Goal: Transaction & Acquisition: Purchase product/service

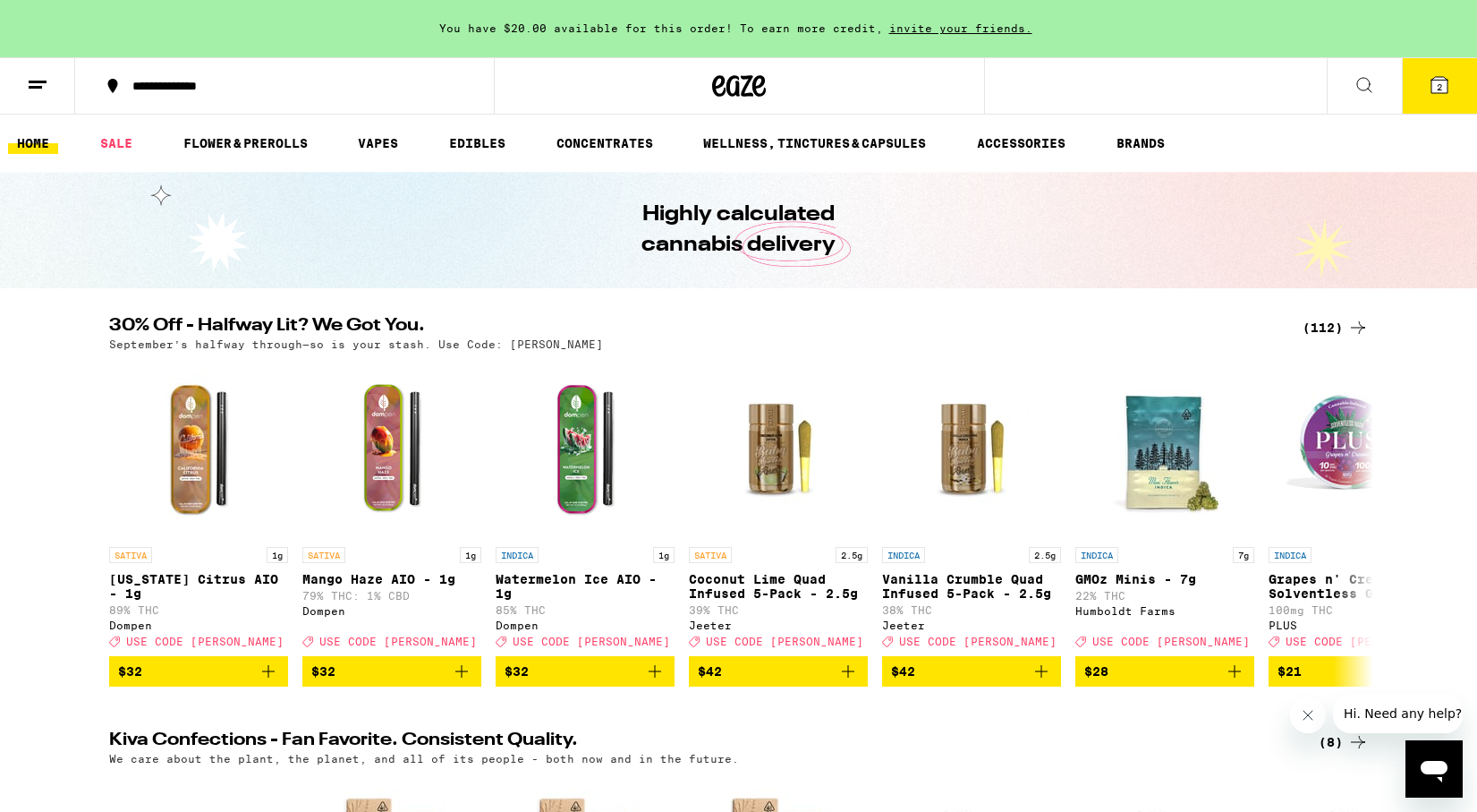
click at [1331, 324] on div "(112)" at bounding box center [1336, 327] width 66 height 21
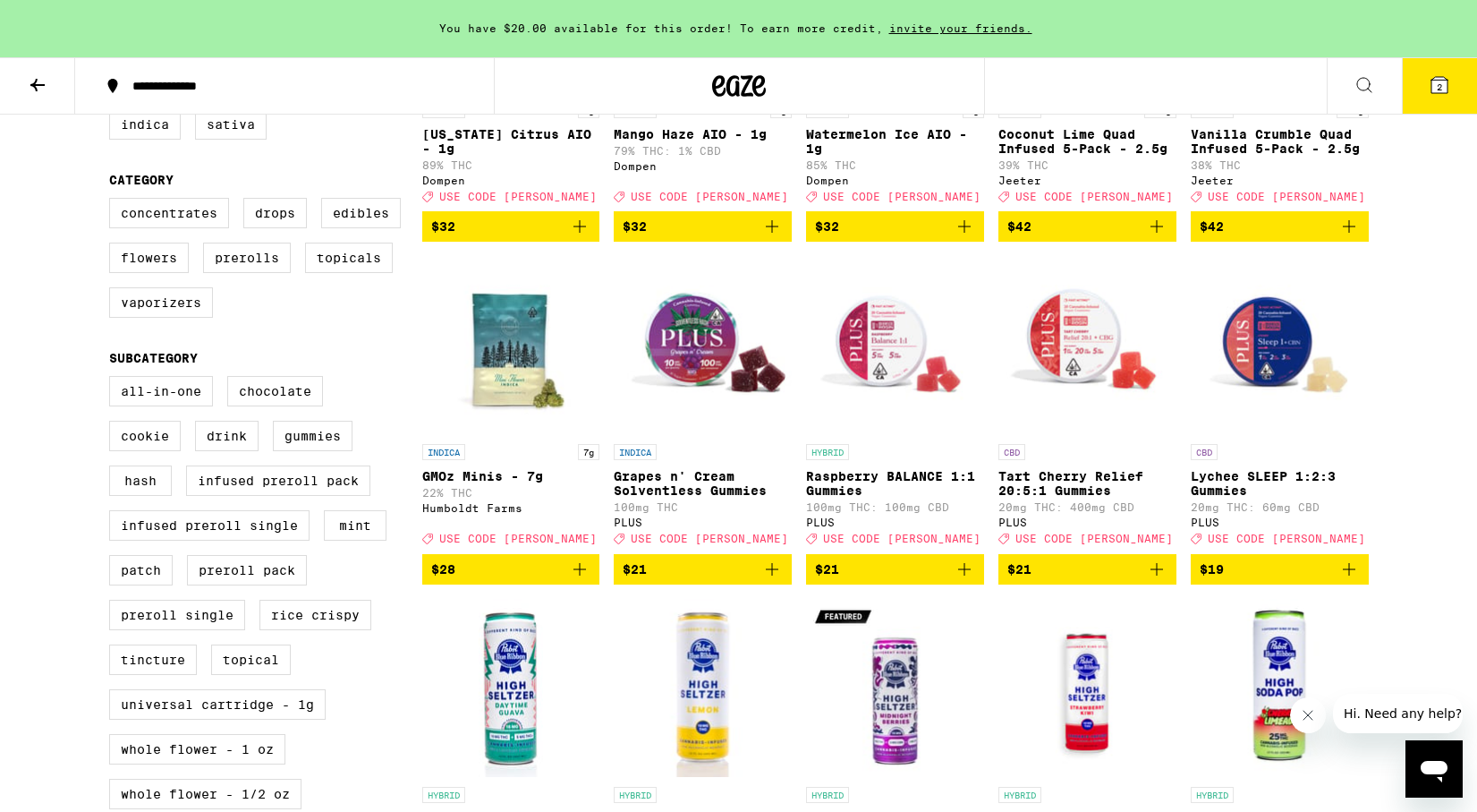
scroll to position [449, 0]
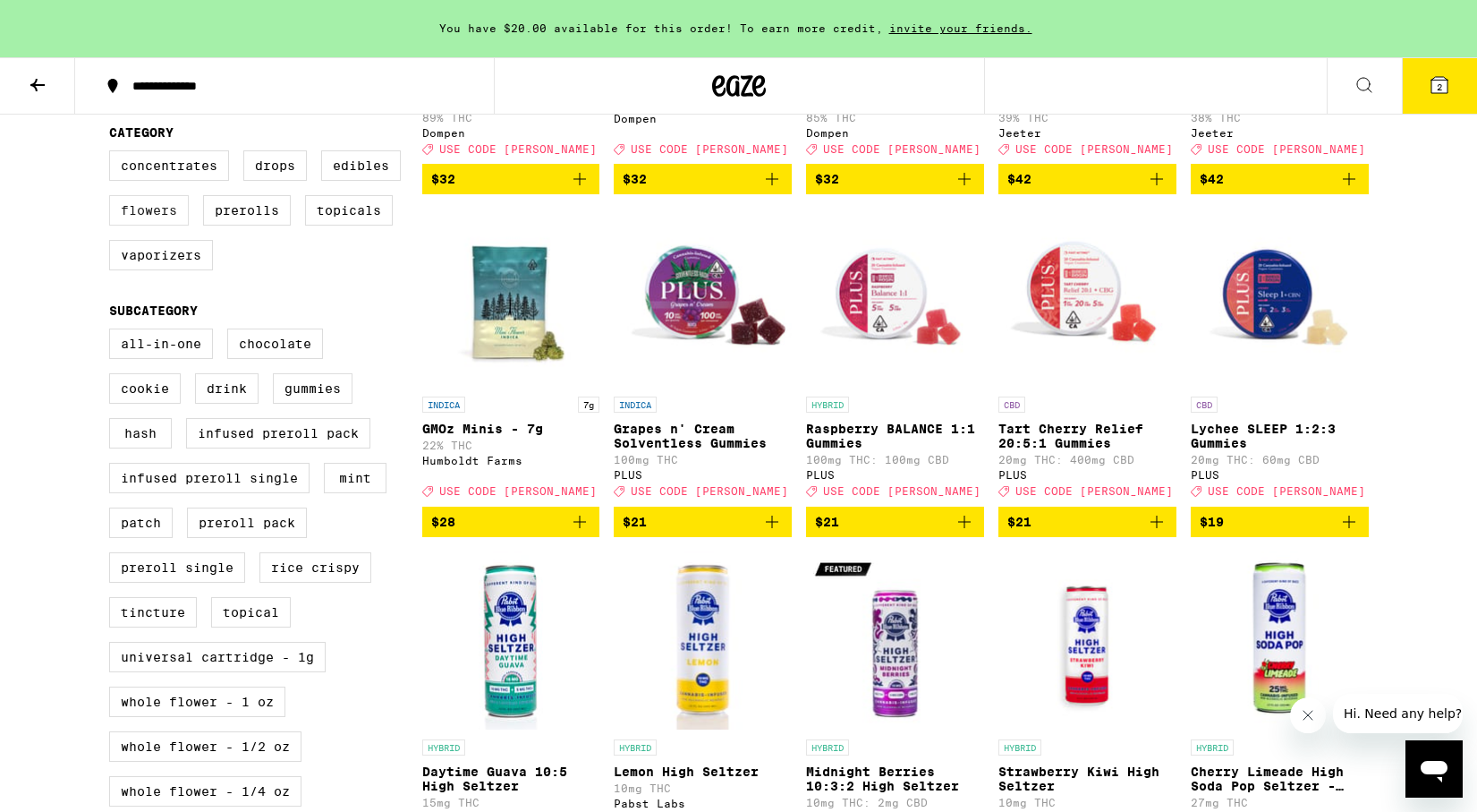
click at [132, 226] on label "Flowers" at bounding box center [149, 209] width 80 height 30
click at [114, 154] on input "Flowers" at bounding box center [113, 153] width 1 height 1
checkbox input "true"
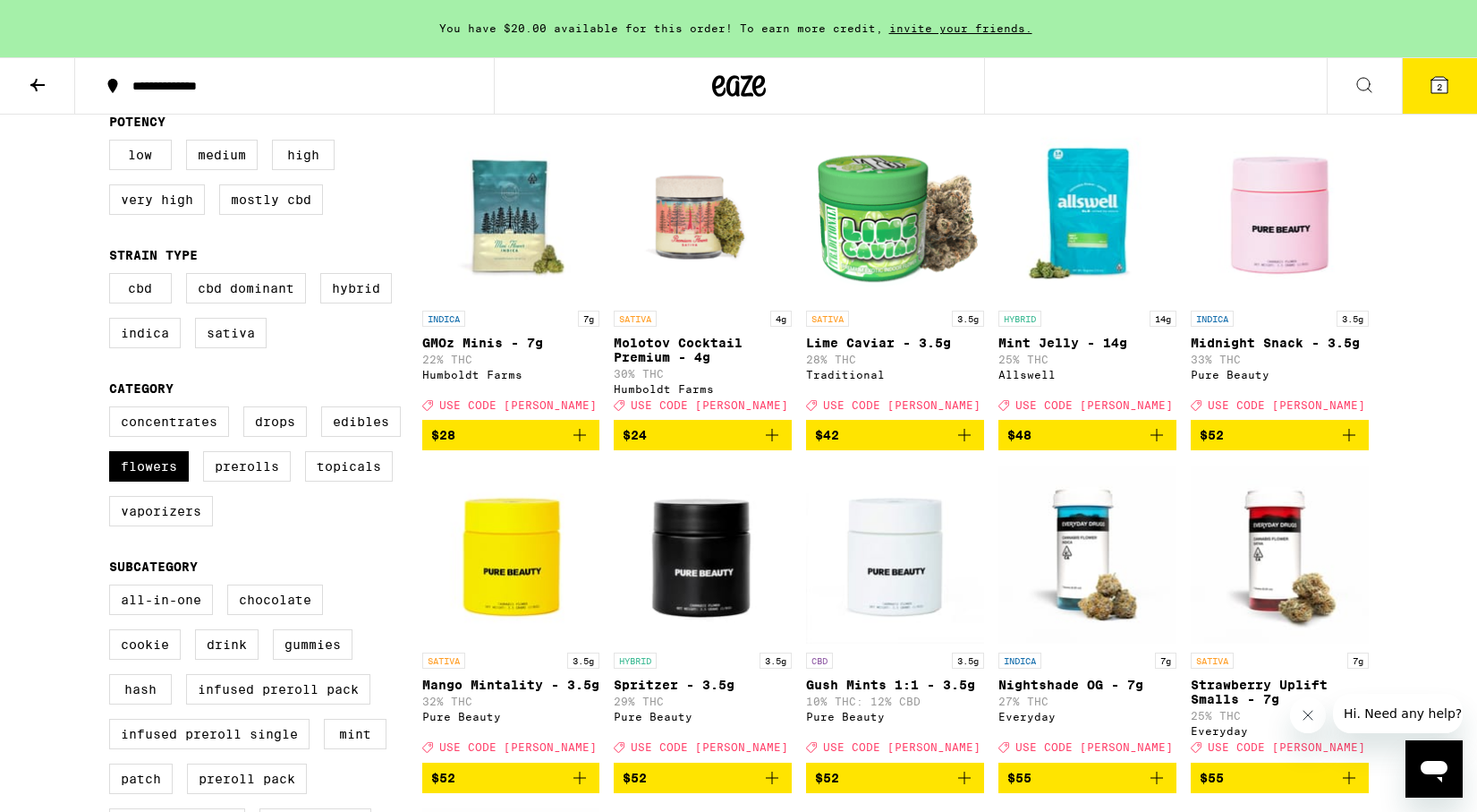
scroll to position [100, 0]
